Goal: Task Accomplishment & Management: Use online tool/utility

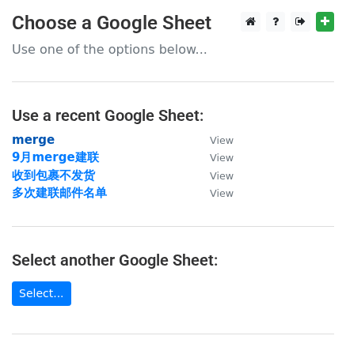
click at [30, 141] on strong "merge" at bounding box center [33, 140] width 43 height 14
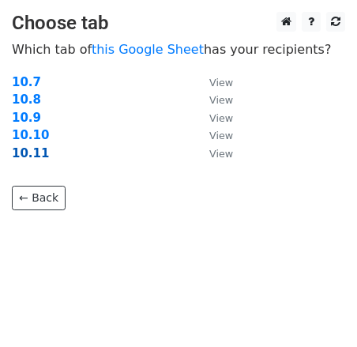
click at [35, 155] on strong "10.11" at bounding box center [30, 153] width 37 height 14
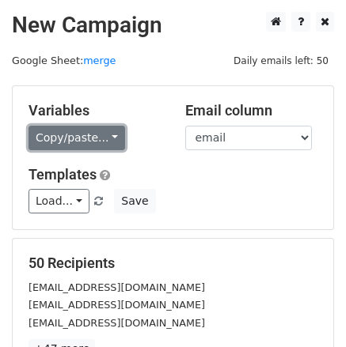
click at [75, 145] on link "Copy/paste..." at bounding box center [76, 138] width 96 height 25
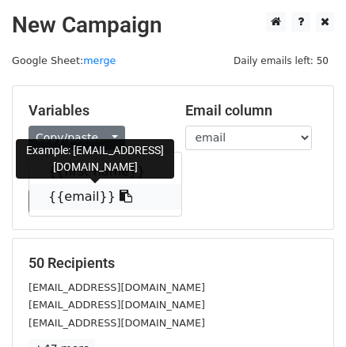
click at [78, 194] on link "{{email}}" at bounding box center [105, 196] width 152 height 25
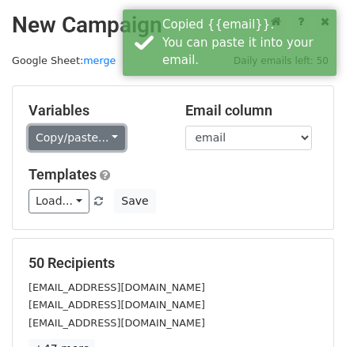
click at [93, 142] on link "Copy/paste..." at bounding box center [76, 138] width 96 height 25
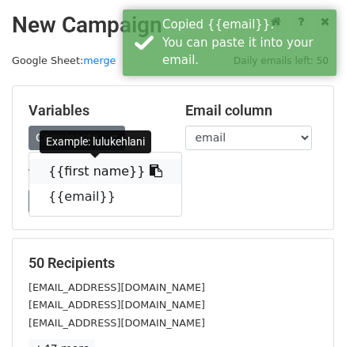
click at [77, 167] on link "{{first name}}" at bounding box center [105, 171] width 152 height 25
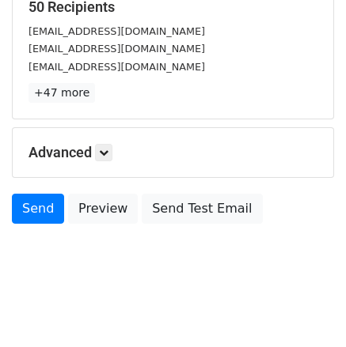
scroll to position [267, 0]
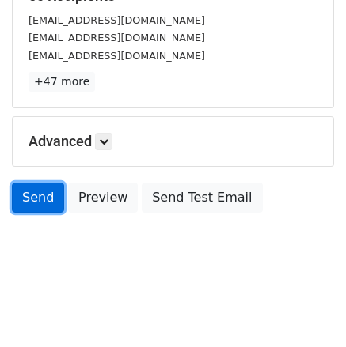
click at [37, 200] on link "Send" at bounding box center [38, 198] width 52 height 30
